Goal: Task Accomplishment & Management: Manage account settings

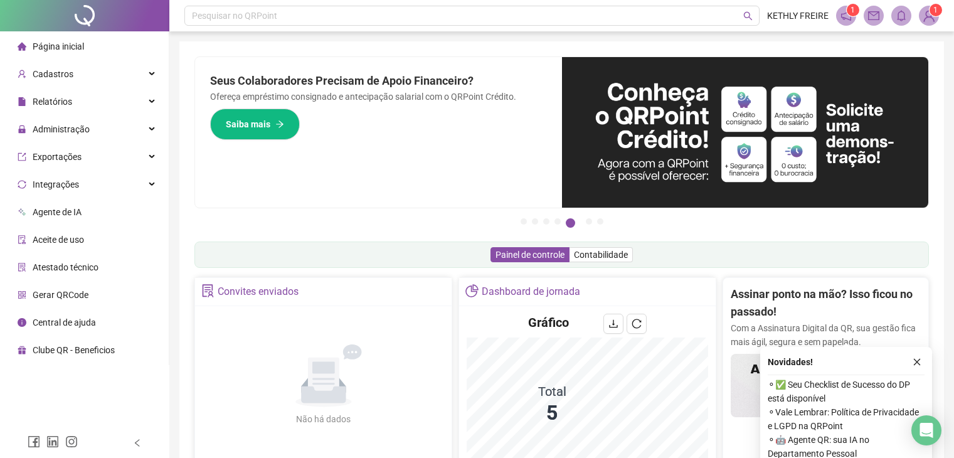
scroll to position [314, 0]
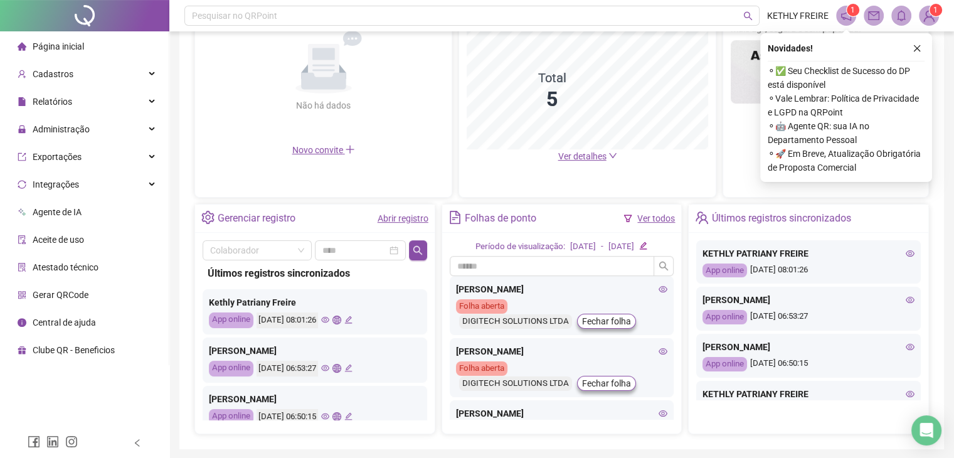
click at [867, 303] on div "[PERSON_NAME]" at bounding box center [808, 300] width 212 height 14
click at [833, 305] on div "[PERSON_NAME]" at bounding box center [808, 300] width 212 height 14
click at [78, 134] on span "Administração" at bounding box center [61, 129] width 57 height 10
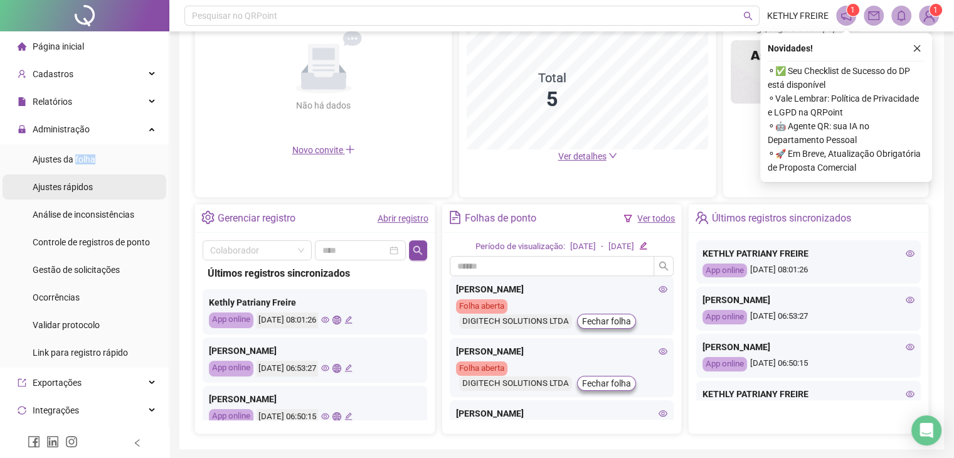
click at [74, 165] on div "Ajustes da folha" at bounding box center [64, 159] width 63 height 25
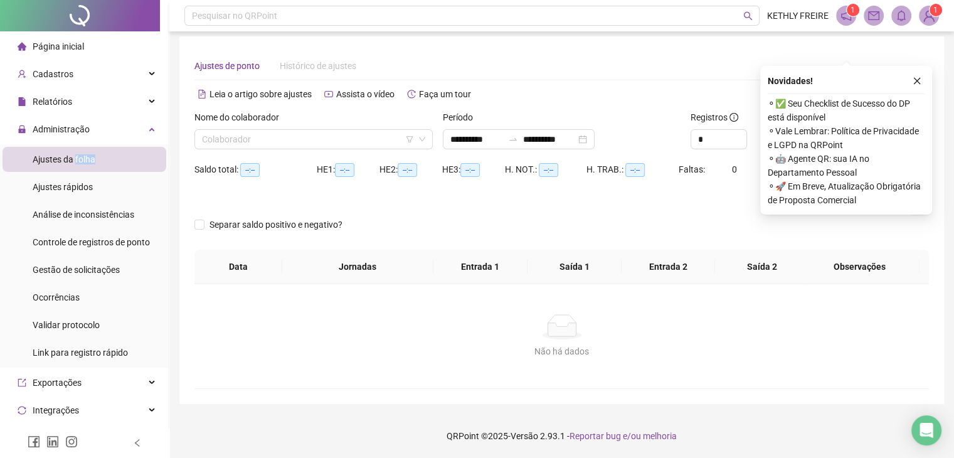
scroll to position [5, 0]
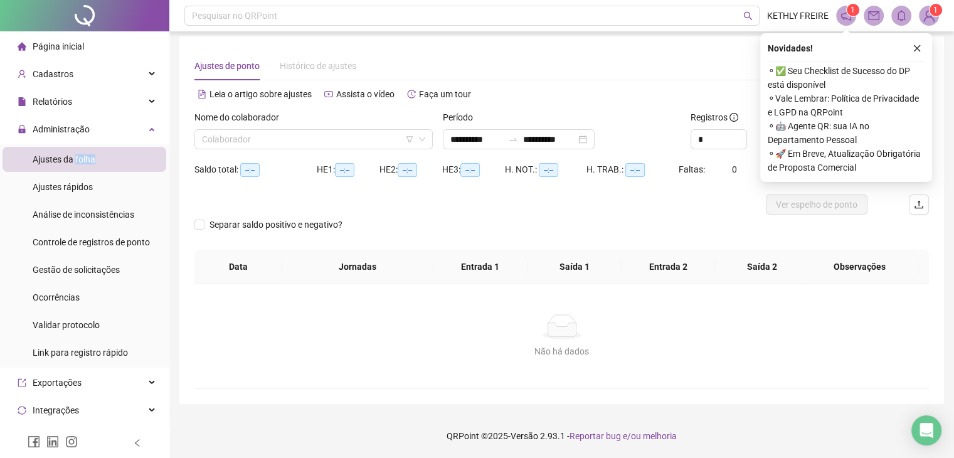
type input "**********"
click at [303, 129] on div "Colaborador" at bounding box center [313, 139] width 238 height 20
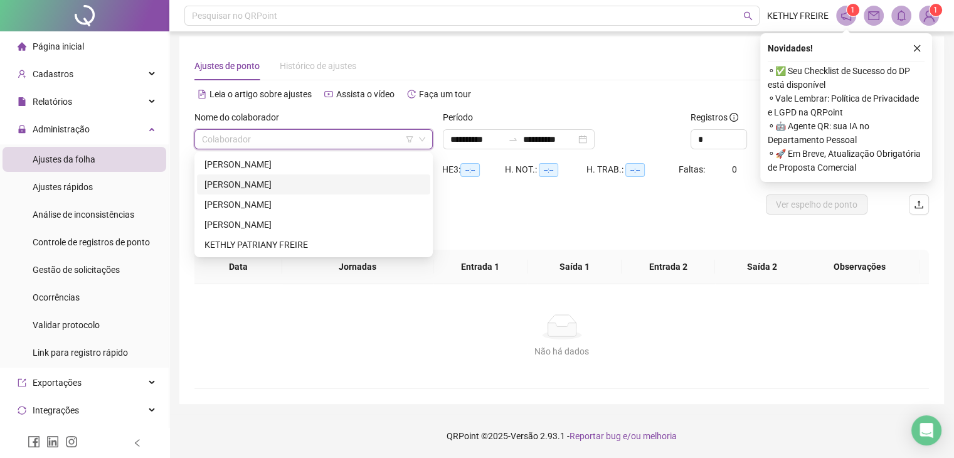
click at [288, 193] on div "[PERSON_NAME]" at bounding box center [313, 184] width 233 height 20
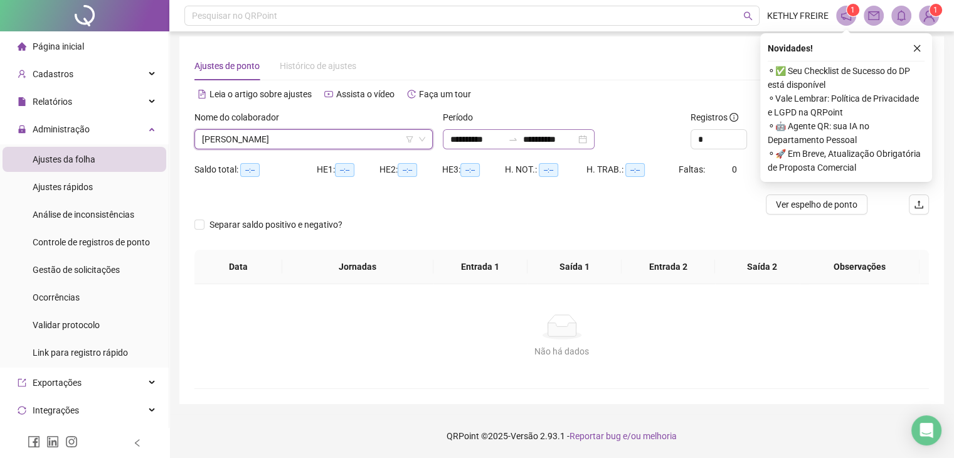
click at [594, 142] on div "**********" at bounding box center [519, 139] width 152 height 20
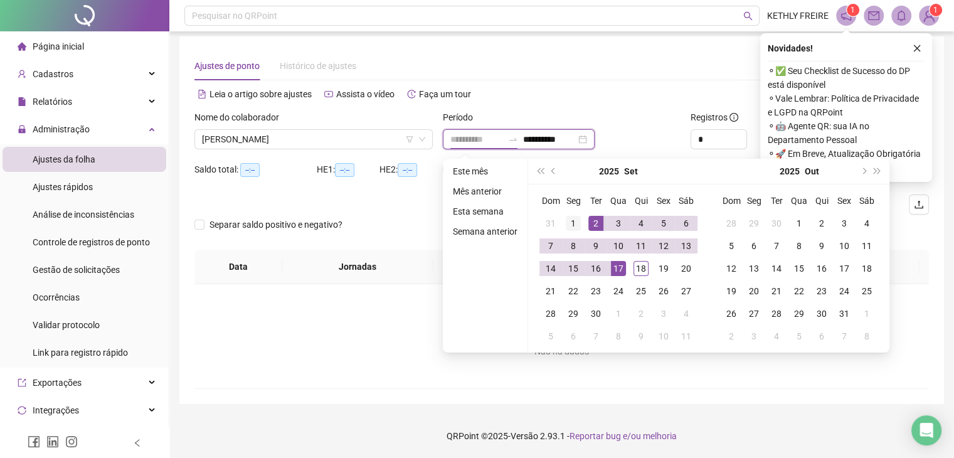
type input "**********"
drag, startPoint x: 578, startPoint y: 216, endPoint x: 570, endPoint y: 251, distance: 35.9
click at [576, 218] on div "1" at bounding box center [573, 223] width 15 height 15
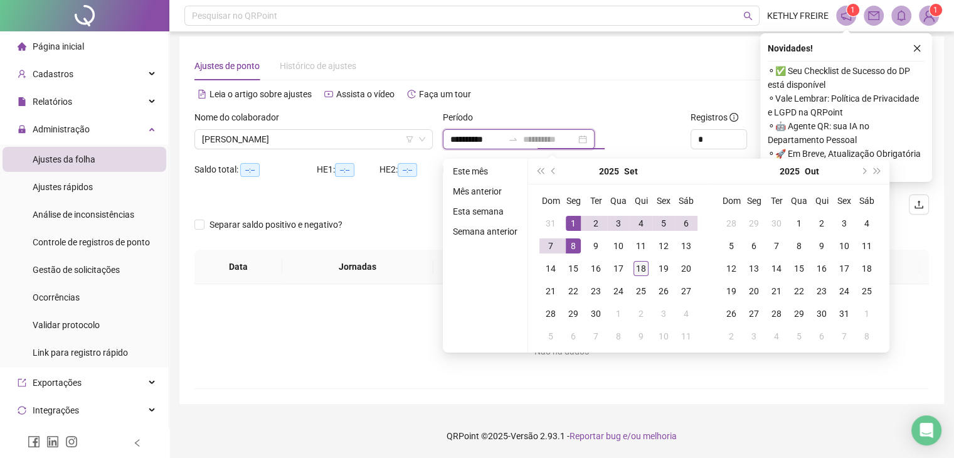
type input "**********"
click at [649, 271] on td "18" at bounding box center [641, 268] width 23 height 23
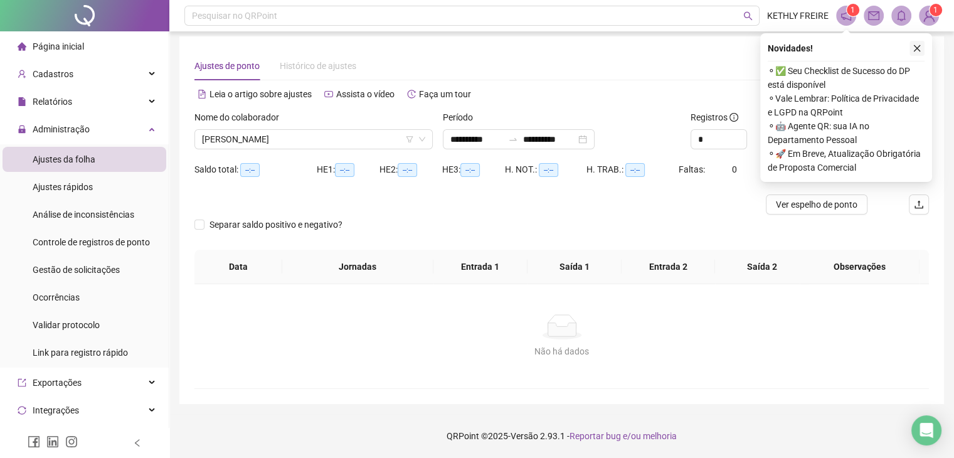
click at [928, 44] on div "Novidades ! ⚬ ✅ Seu Checklist de Sucesso do DP está disponível ⚬ Vale Lembrar: …" at bounding box center [846, 107] width 172 height 149
click at [917, 48] on icon "close" at bounding box center [917, 48] width 7 height 7
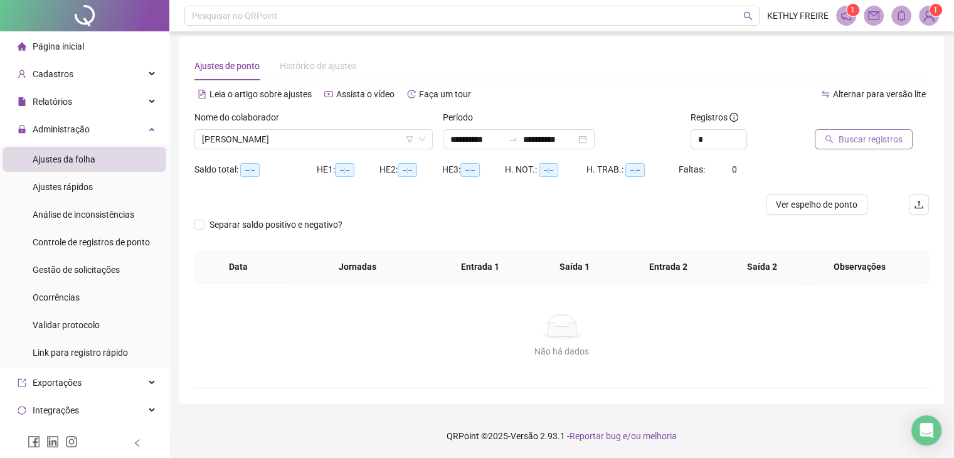
click at [832, 141] on icon "search" at bounding box center [829, 139] width 9 height 9
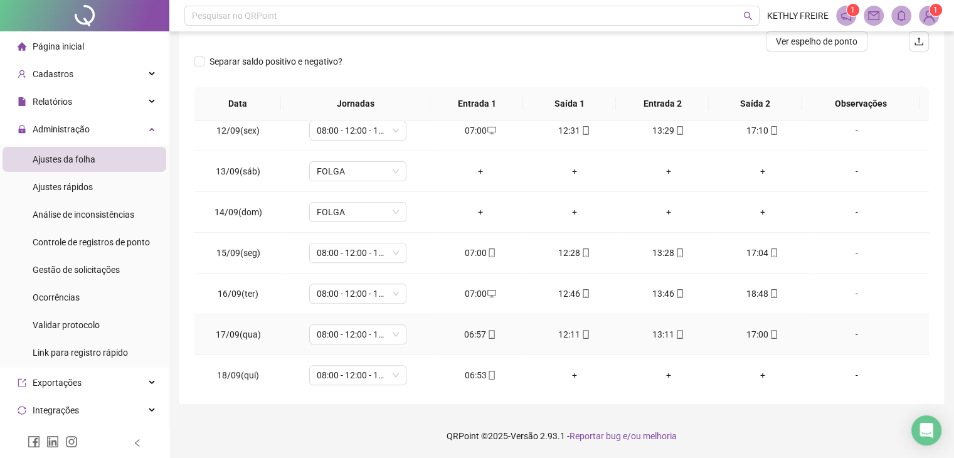
scroll to position [463, 0]
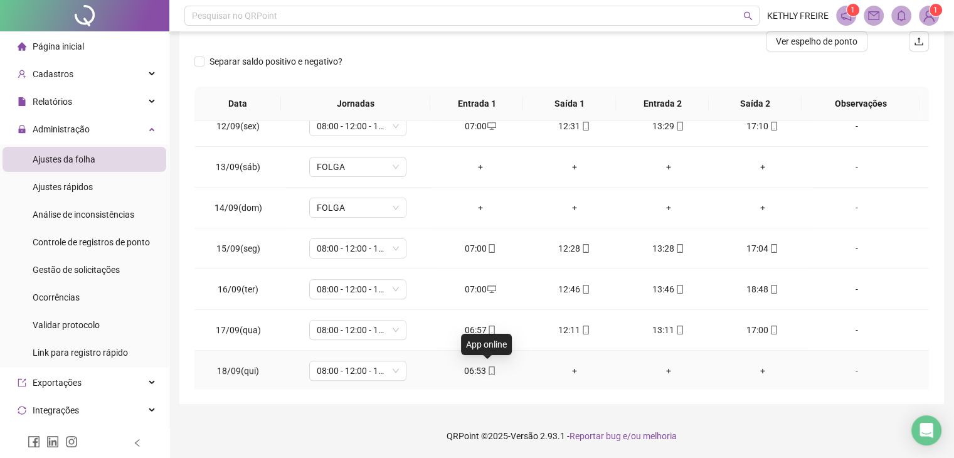
click at [487, 371] on icon "mobile" at bounding box center [491, 370] width 9 height 9
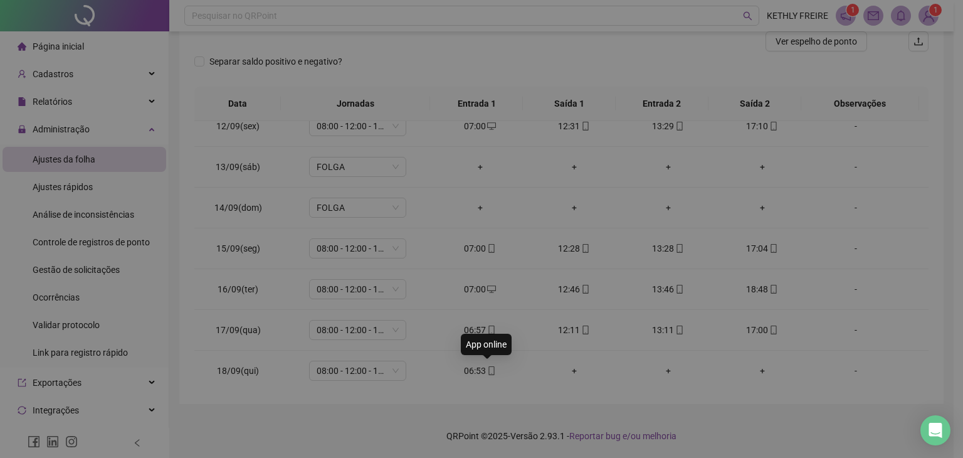
type input "**********"
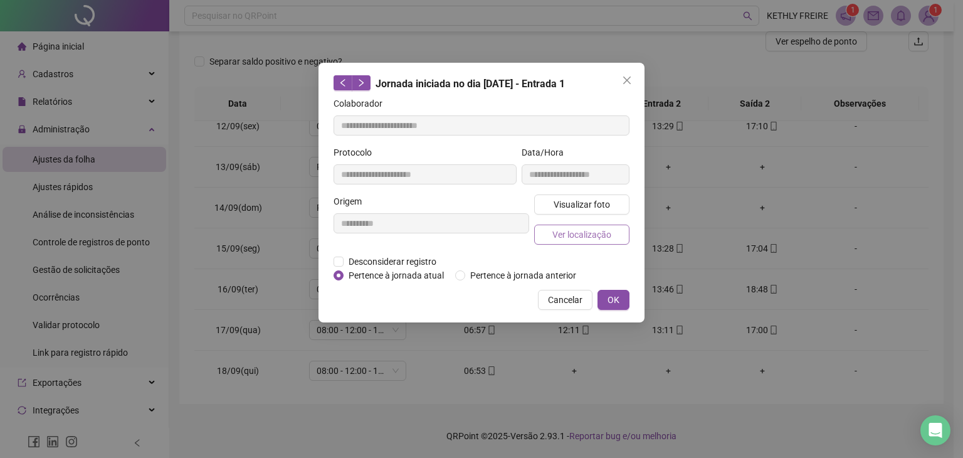
click at [565, 226] on button "Ver localização" at bounding box center [581, 234] width 95 height 20
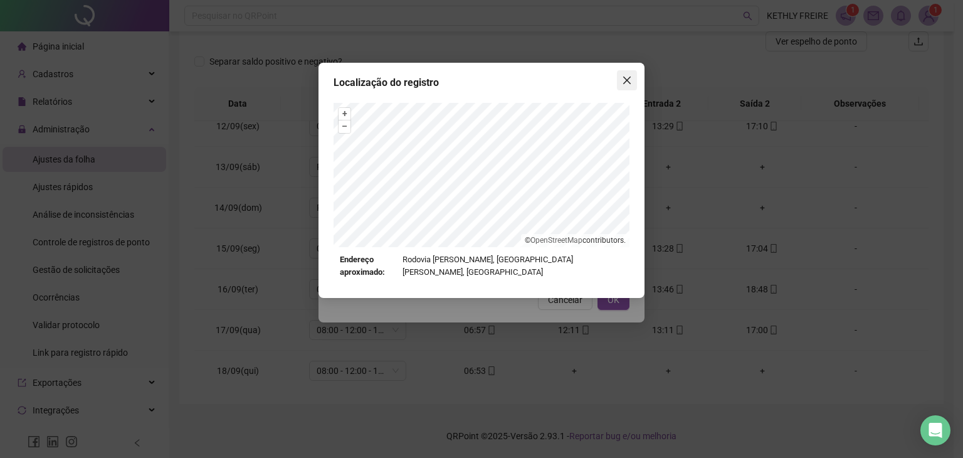
click at [625, 82] on icon "close" at bounding box center [627, 81] width 8 height 8
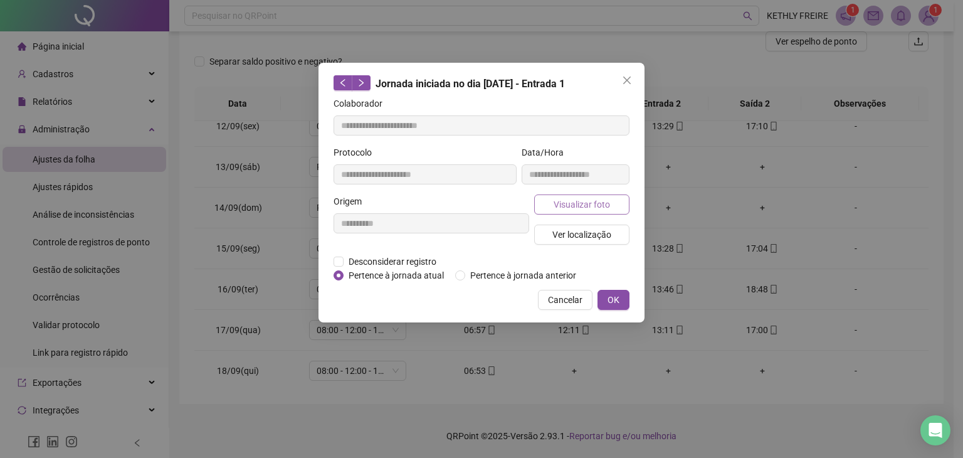
click at [595, 212] on button "Visualizar foto" at bounding box center [581, 204] width 95 height 20
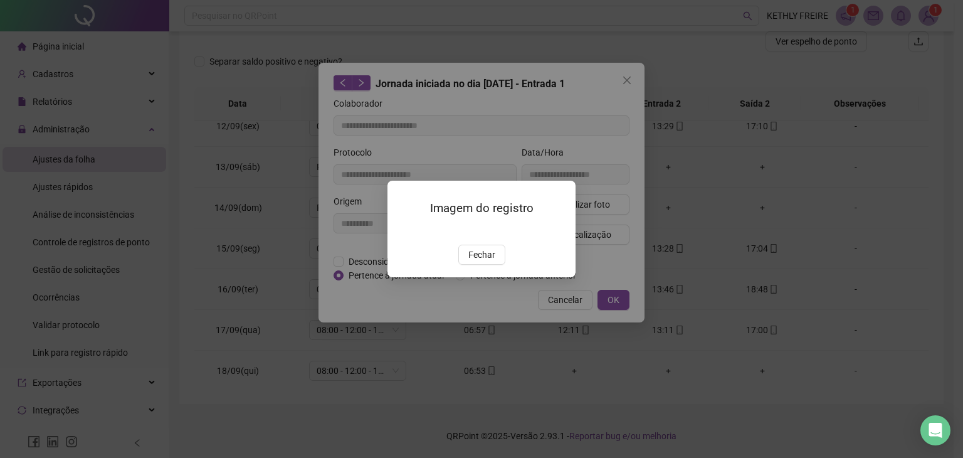
drag, startPoint x: 469, startPoint y: 333, endPoint x: 473, endPoint y: 322, distance: 11.9
click at [472, 265] on button "Fechar" at bounding box center [481, 255] width 47 height 20
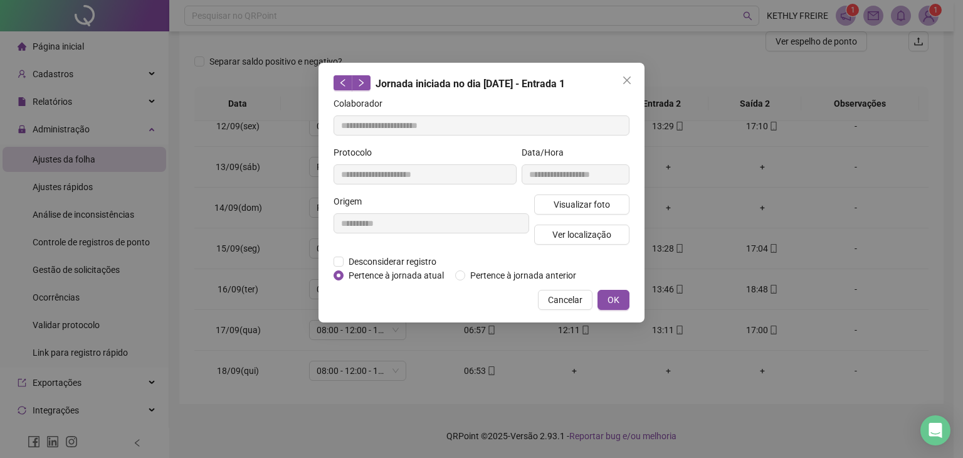
click at [625, 78] on icon "close" at bounding box center [627, 80] width 10 height 10
